Goal: Obtain resource: Download file/media

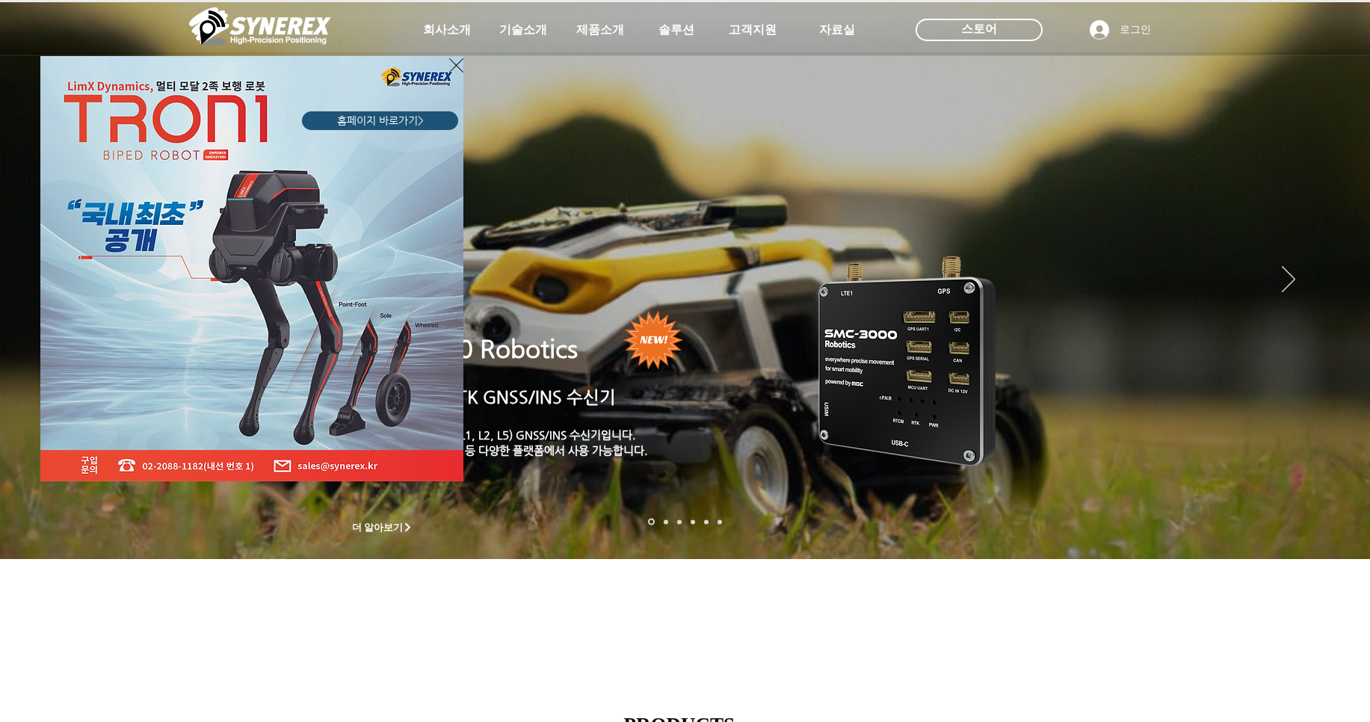
click at [454, 63] on icon "사이트로 돌아가기" at bounding box center [456, 65] width 14 height 14
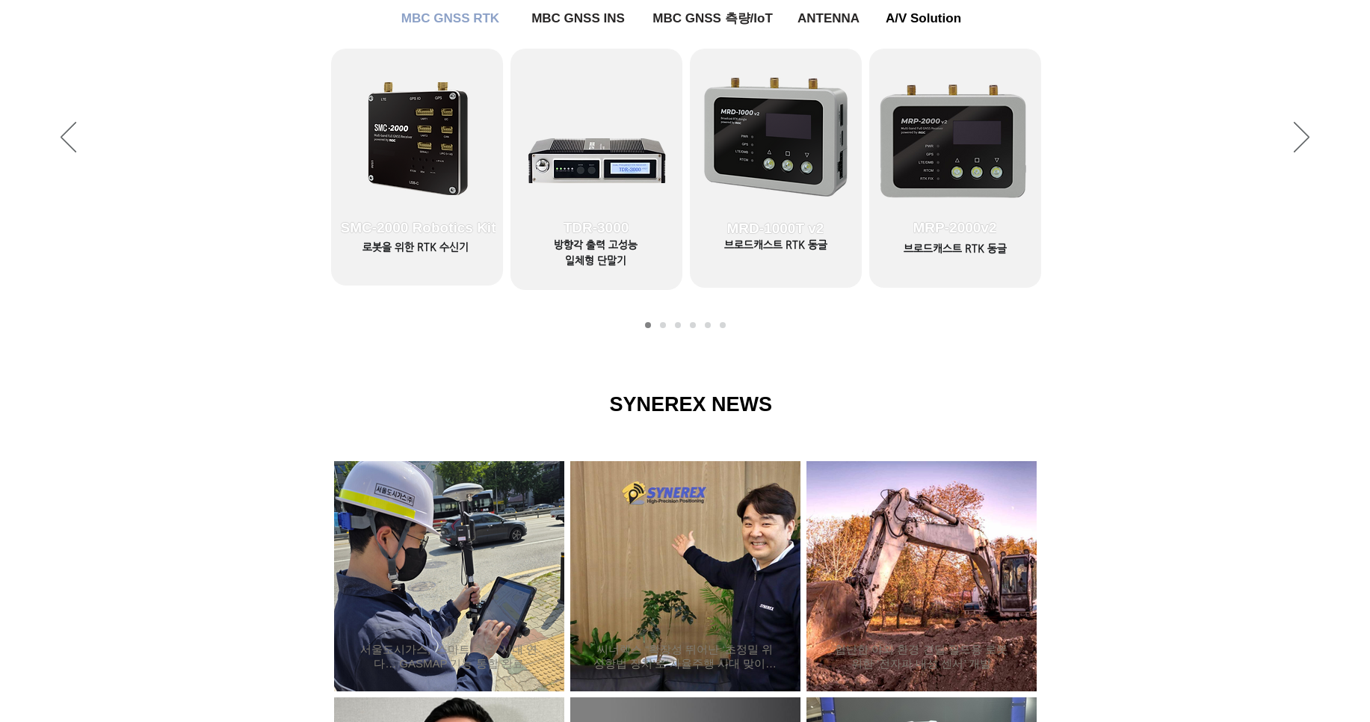
scroll to position [718, 0]
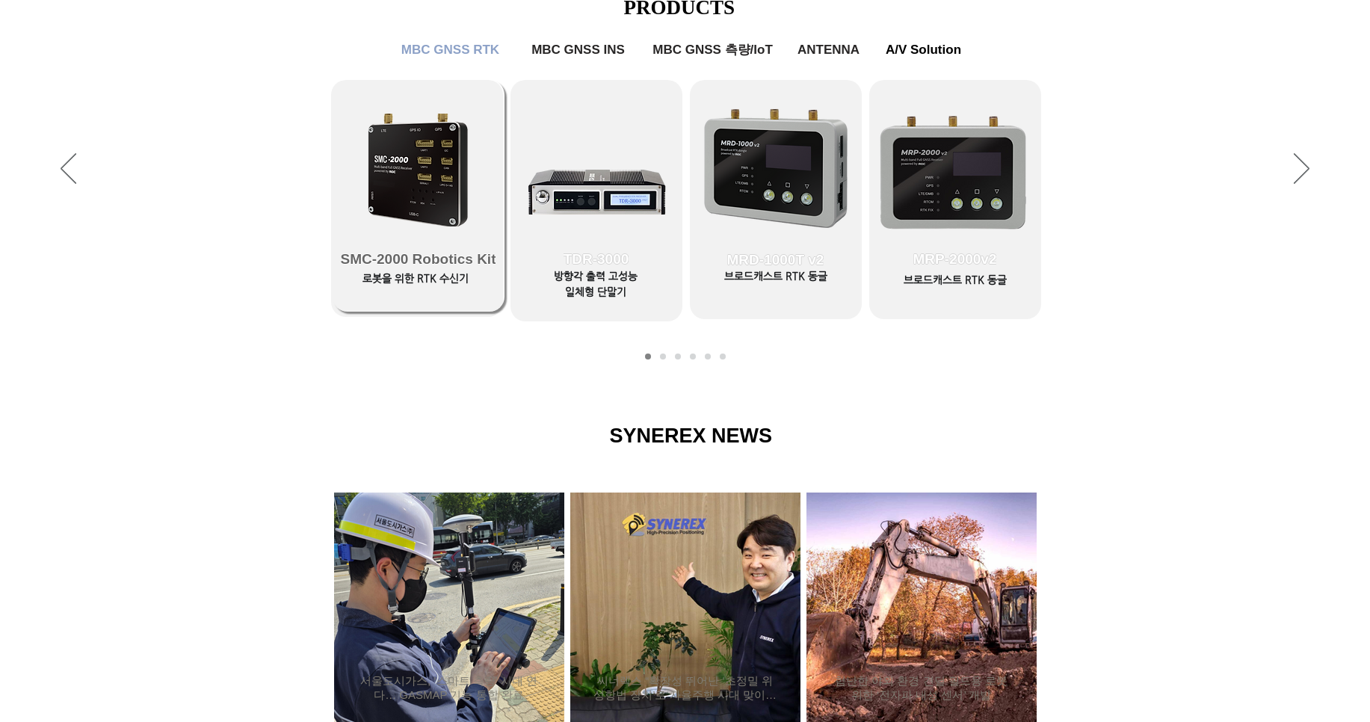
click at [410, 182] on link "SMC-2000 Robotics Kit" at bounding box center [419, 196] width 172 height 232
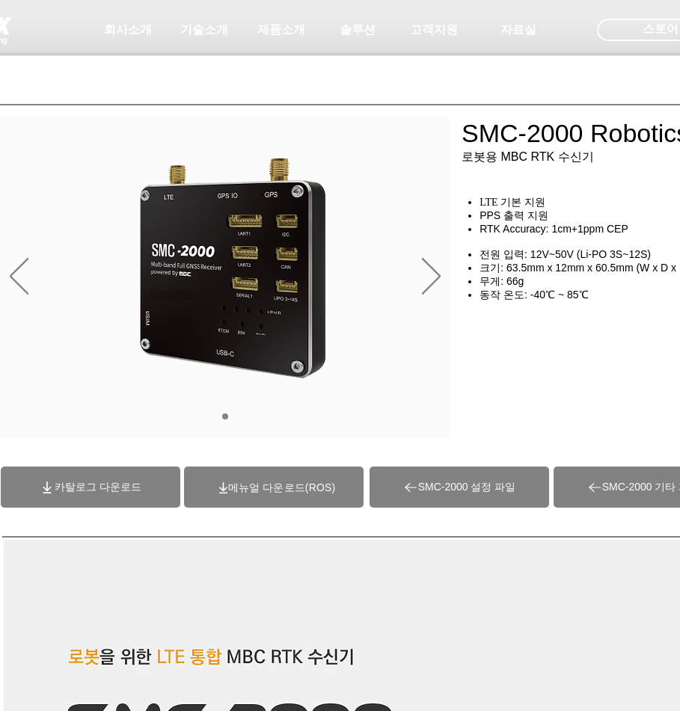
click at [102, 484] on span "카탈로그 다운로드" at bounding box center [98, 487] width 87 height 13
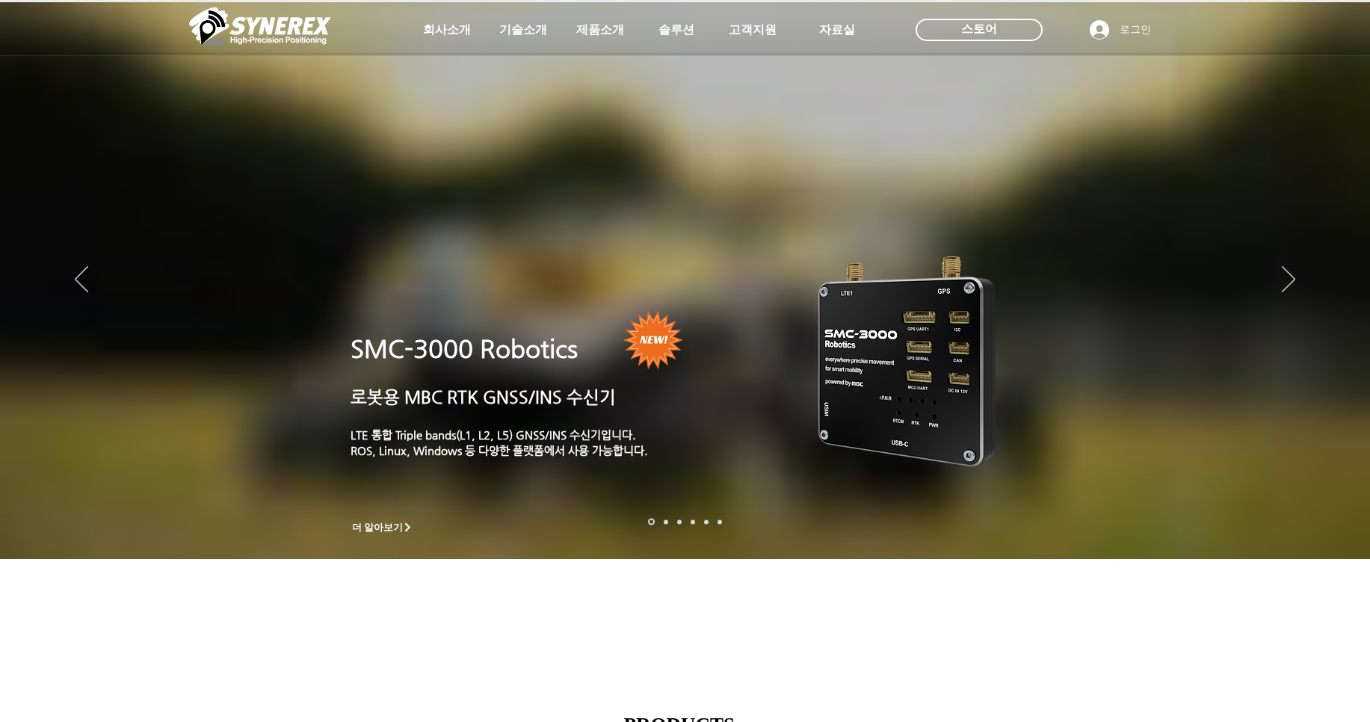
scroll to position [718, 0]
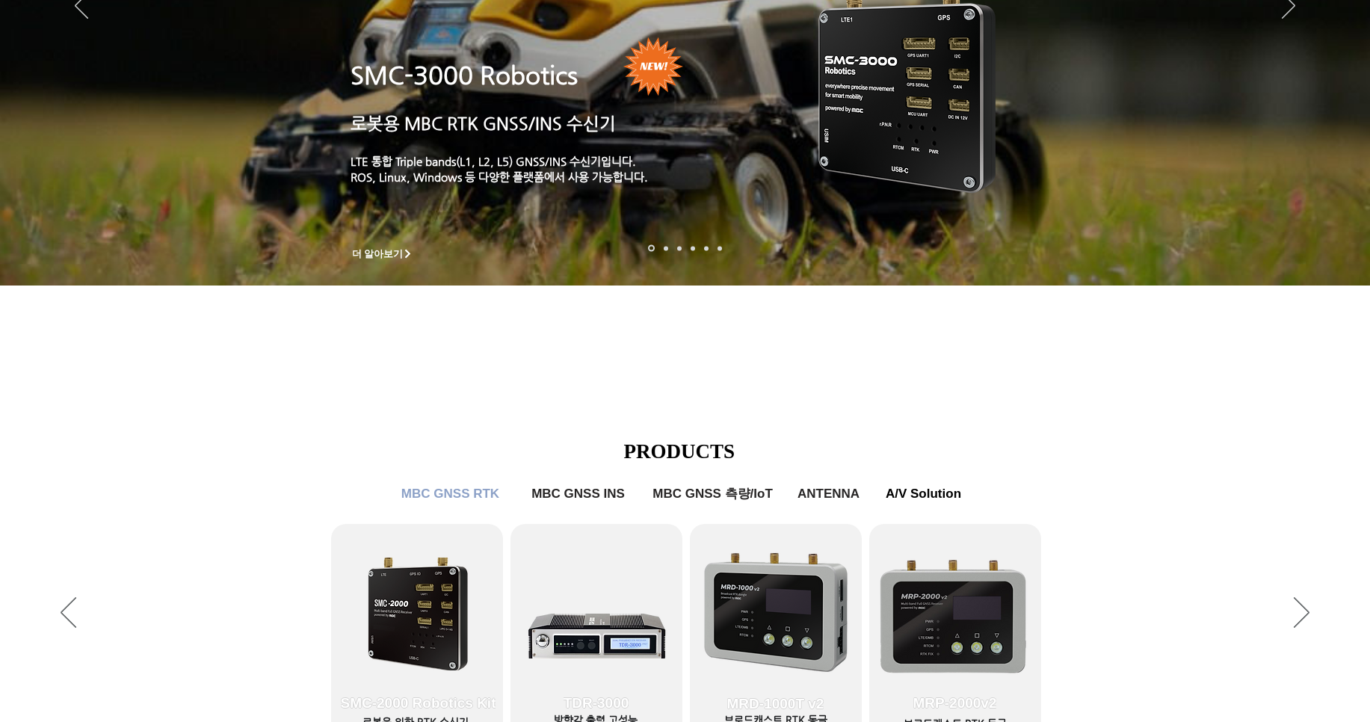
scroll to position [500, 0]
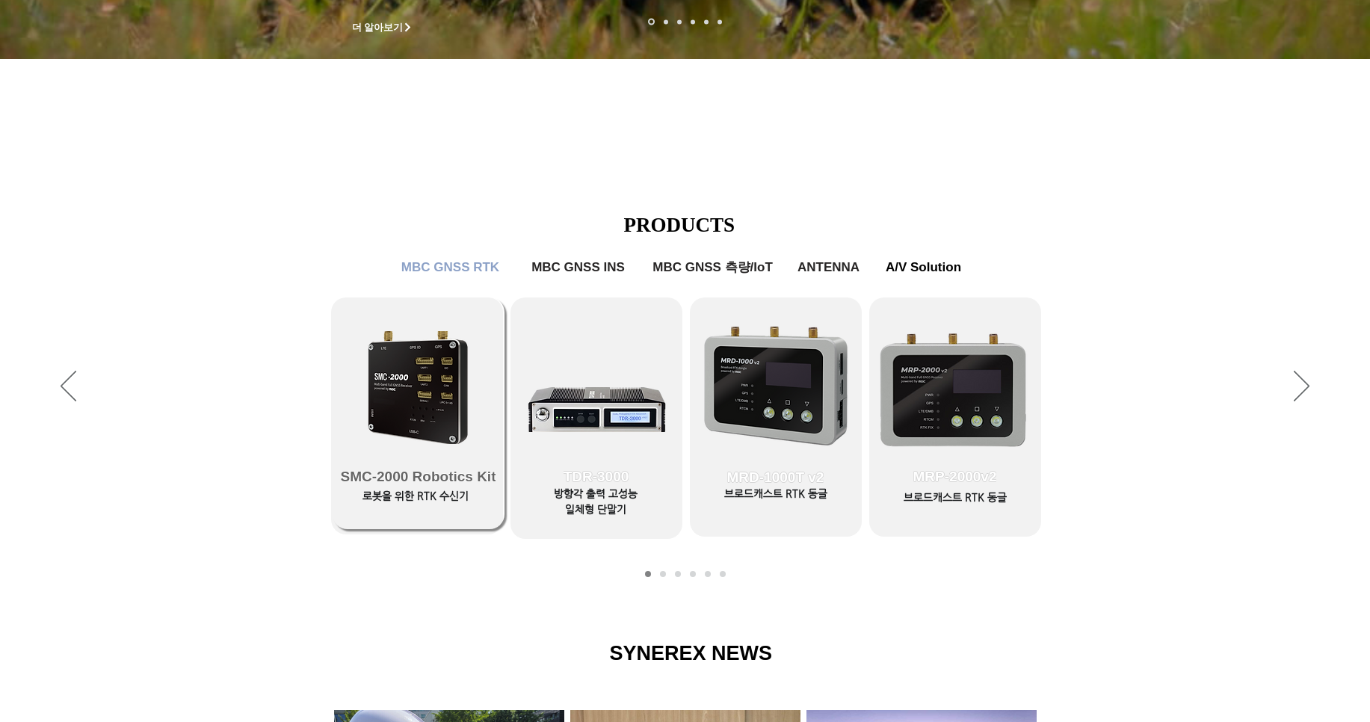
click at [449, 407] on link "SMC-2000 Robotics Kit" at bounding box center [419, 414] width 172 height 232
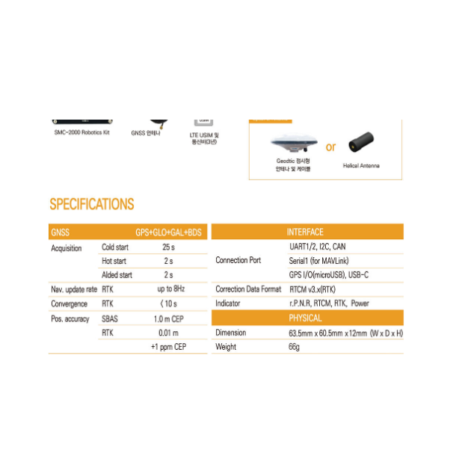
scroll to position [7954, 0]
